Goal: Task Accomplishment & Management: Use online tool/utility

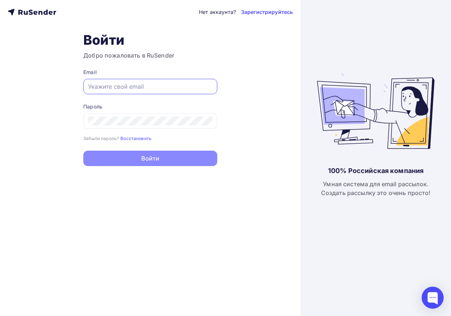
click at [133, 88] on input "text" at bounding box center [150, 86] width 124 height 9
paste input "[EMAIL_ADDRESS][DOMAIN_NAME]"
type input "[EMAIL_ADDRESS][DOMAIN_NAME]"
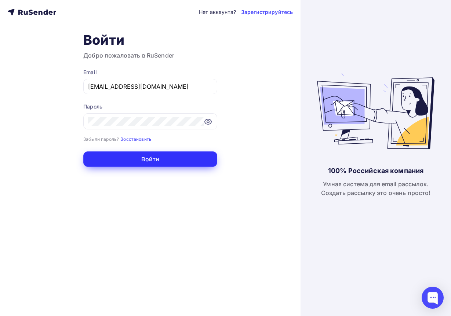
click at [151, 159] on button "Войти" at bounding box center [150, 159] width 134 height 15
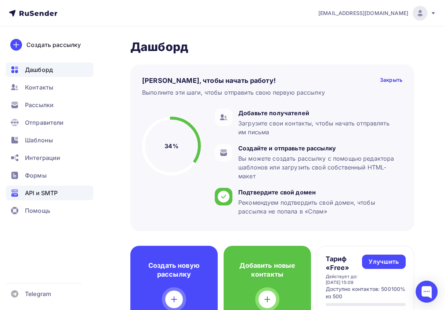
click at [59, 195] on div "API и SMTP" at bounding box center [49, 193] width 87 height 15
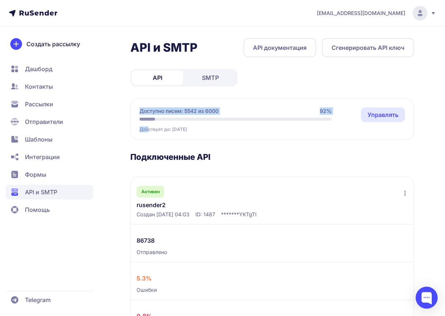
drag, startPoint x: 138, startPoint y: 93, endPoint x: 149, endPoint y: 128, distance: 36.2
click at [149, 128] on div "API и SMTP API документация Сгенерировать API ключ API SMTP Доступно писем: 554…" at bounding box center [272, 284] width 284 height 493
click at [388, 155] on h3 "Подключенные API" at bounding box center [272, 157] width 284 height 10
